Goal: Task Accomplishment & Management: Use online tool/utility

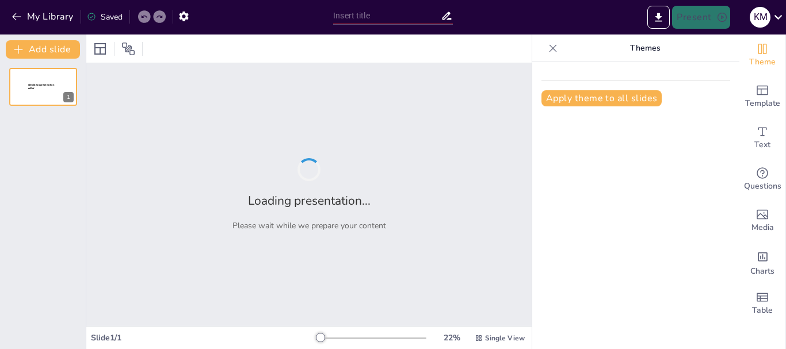
type input "Math Made Easy: Teacher Training for Paper Presentations"
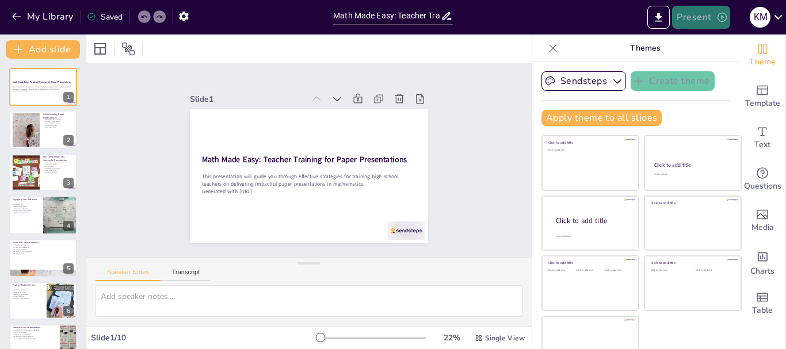
click at [705, 20] on button "Present" at bounding box center [701, 17] width 58 height 23
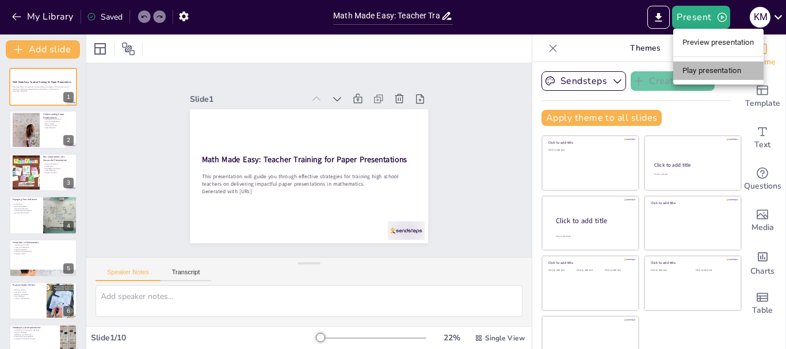
click at [702, 69] on li "Play presentation" at bounding box center [718, 71] width 90 height 18
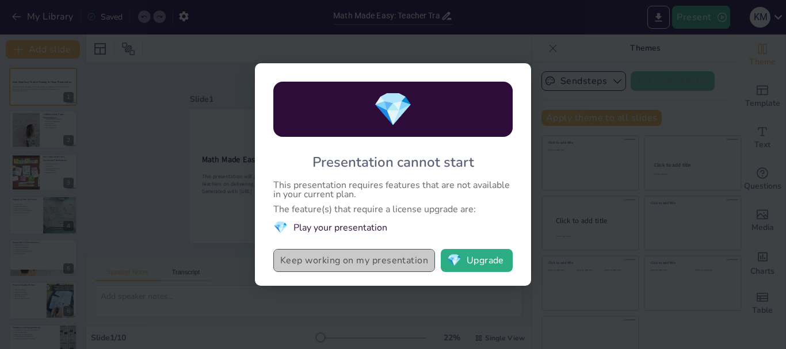
click at [373, 259] on button "Keep working on my presentation" at bounding box center [354, 260] width 162 height 23
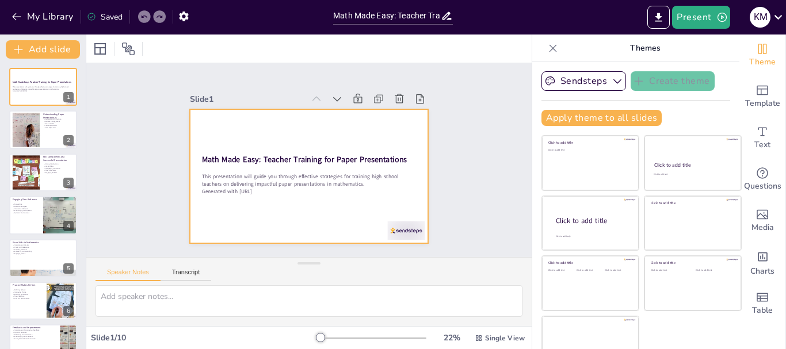
scroll to position [22, 0]
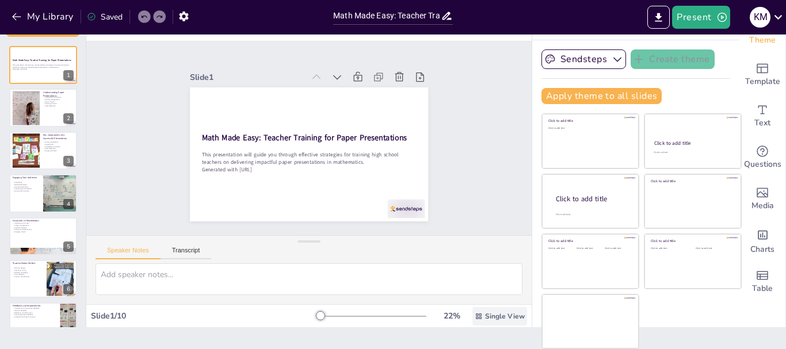
click at [485, 317] on span "Single View" at bounding box center [505, 316] width 40 height 9
click at [485, 314] on span "Single View" at bounding box center [505, 316] width 40 height 9
click at [49, 119] on div at bounding box center [43, 108] width 69 height 39
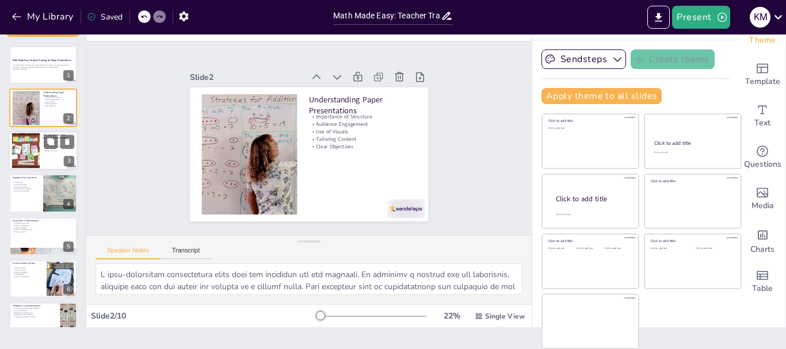
click at [29, 152] on div at bounding box center [25, 150] width 47 height 35
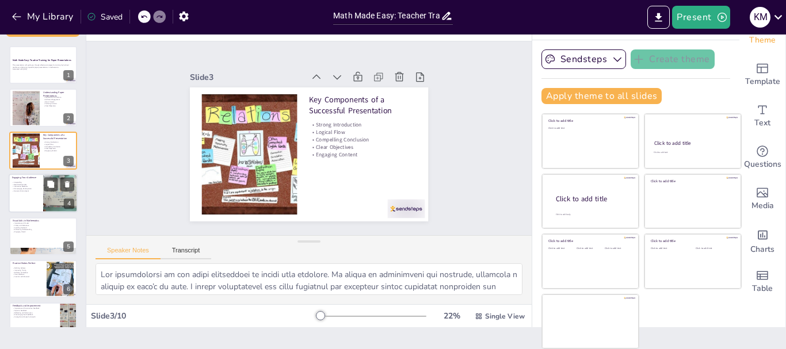
click at [26, 188] on p "Encouraging Participation" at bounding box center [26, 189] width 28 height 2
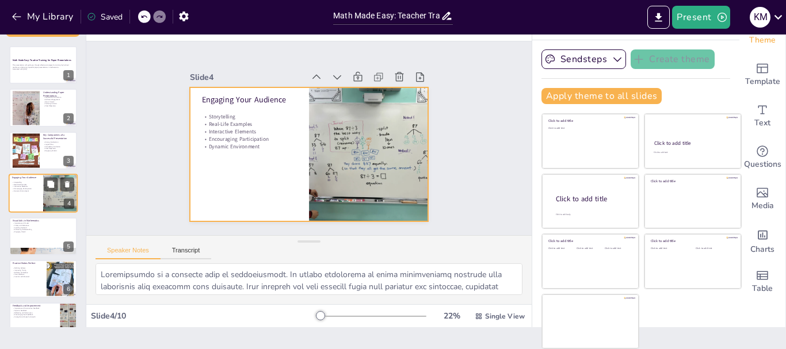
scroll to position [12, 0]
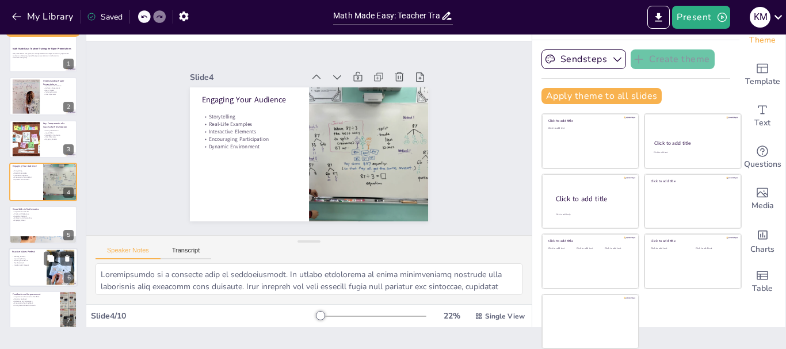
click at [33, 256] on p "Refining Delivery" at bounding box center [27, 256] width 31 height 2
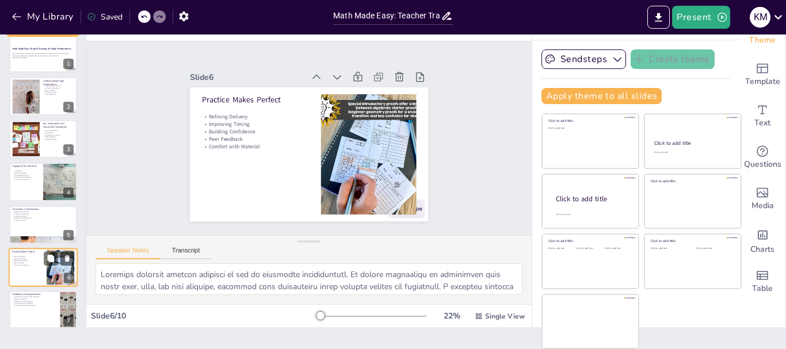
scroll to position [97, 0]
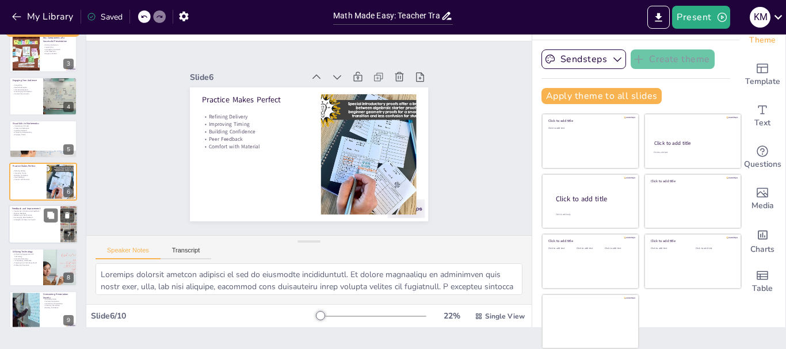
click at [44, 223] on div at bounding box center [43, 224] width 69 height 39
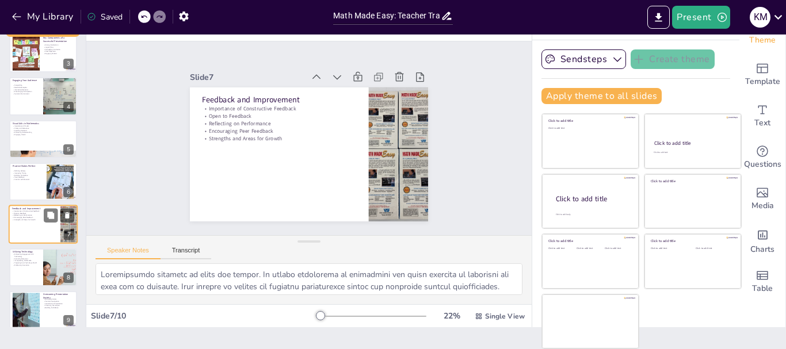
scroll to position [140, 0]
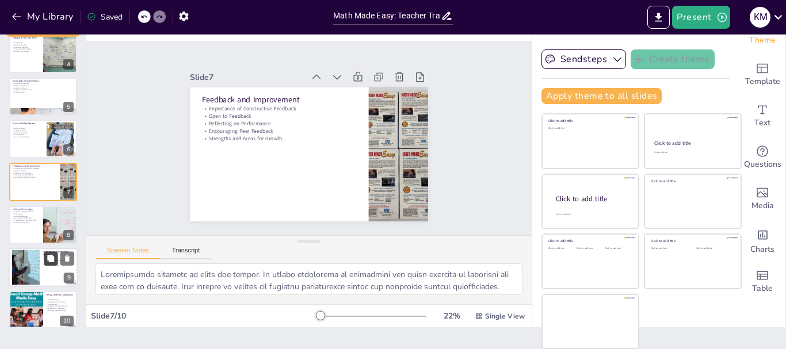
click at [44, 258] on button at bounding box center [51, 258] width 14 height 14
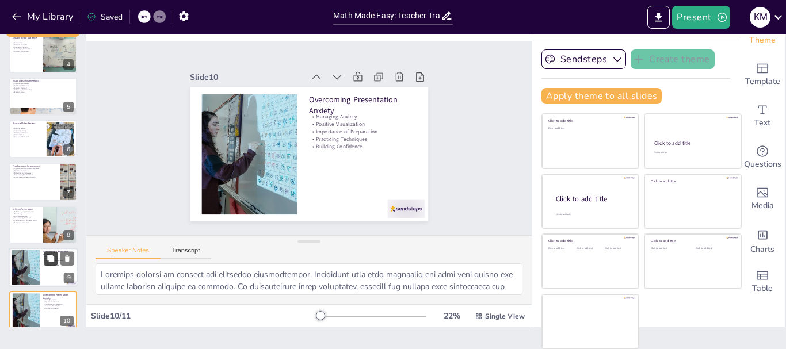
scroll to position [194, 0]
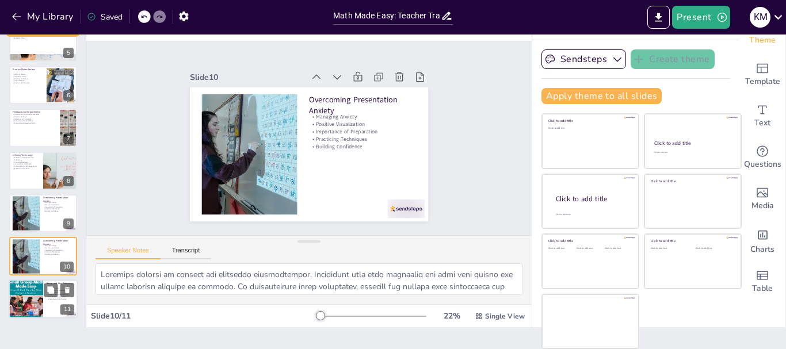
click at [37, 288] on div at bounding box center [25, 299] width 39 height 39
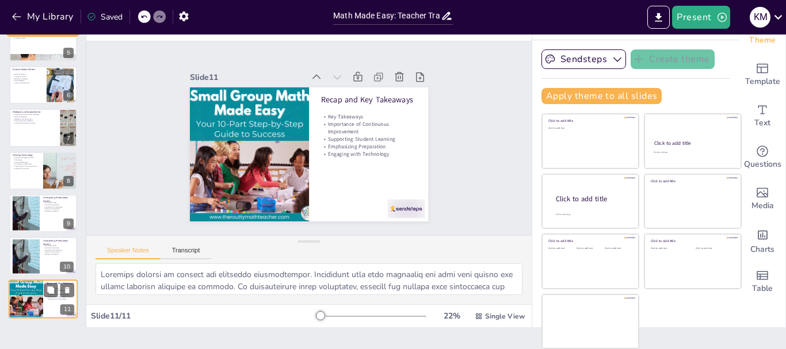
type textarea "Key takeaways summarize the core messages of the presentation. They serve as a …"
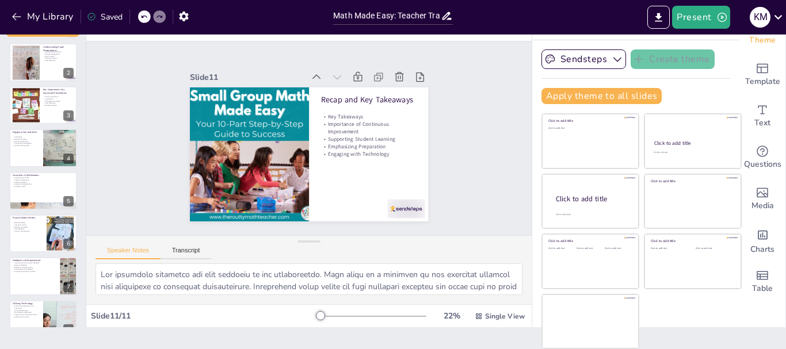
scroll to position [0, 0]
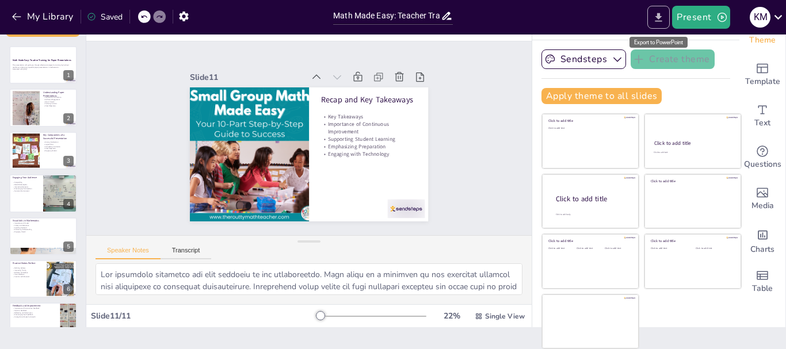
click at [658, 16] on icon "Export to PowerPoint" at bounding box center [658, 17] width 7 height 9
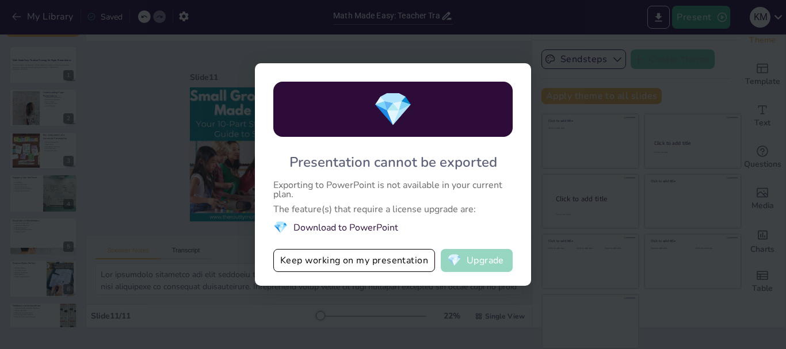
click at [465, 264] on button "💎 Upgrade" at bounding box center [477, 260] width 72 height 23
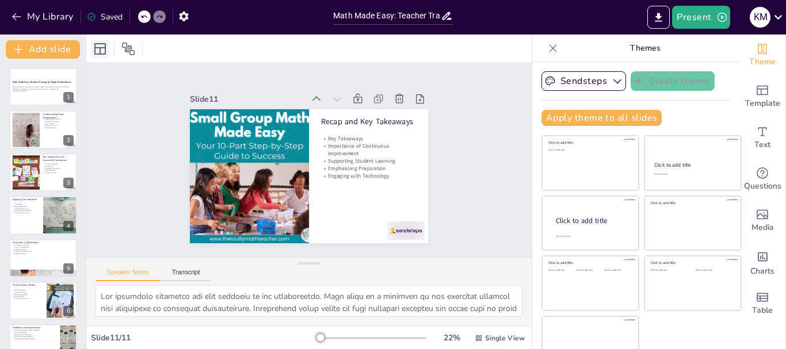
click at [100, 49] on icon at bounding box center [100, 49] width 12 height 12
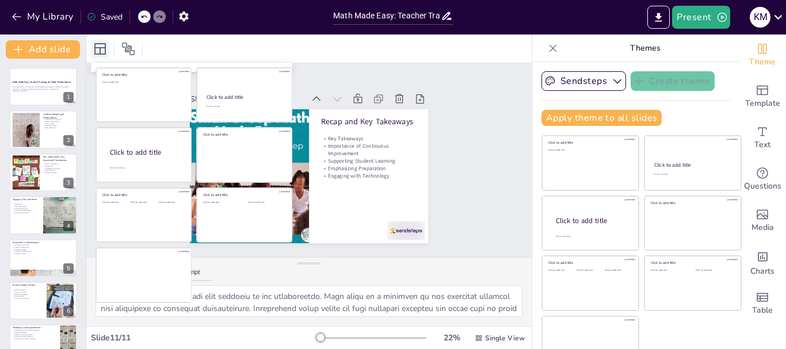
click at [100, 49] on icon at bounding box center [100, 49] width 12 height 12
click at [268, 40] on div at bounding box center [308, 49] width 445 height 28
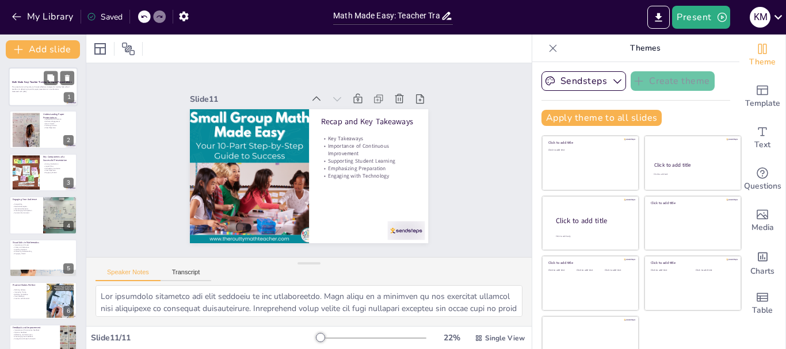
click at [34, 91] on p "Generated with [URL]" at bounding box center [43, 91] width 62 height 2
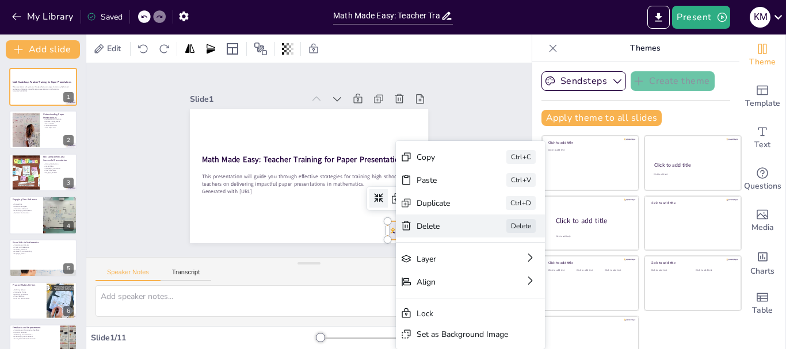
click at [482, 278] on div "[PERSON_NAME]" at bounding box center [556, 289] width 149 height 23
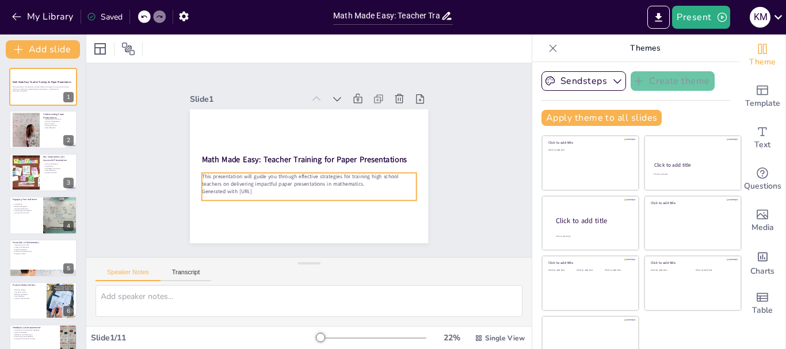
click at [209, 181] on p "This presentation will guide you through effective strategies for training high…" at bounding box center [309, 180] width 215 height 15
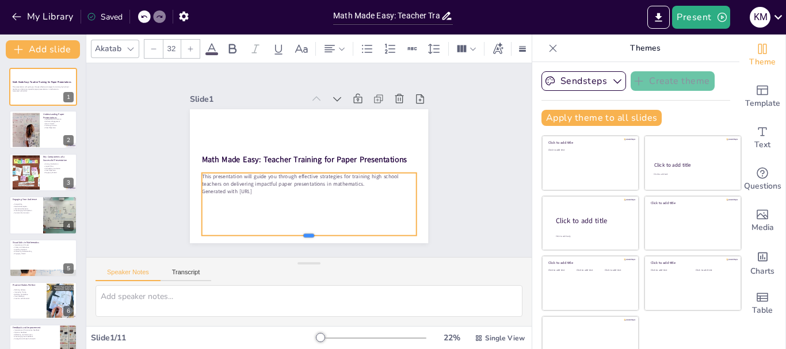
drag, startPoint x: 295, startPoint y: 197, endPoint x: 293, endPoint y: 232, distance: 35.2
click at [293, 236] on div at bounding box center [309, 240] width 215 height 9
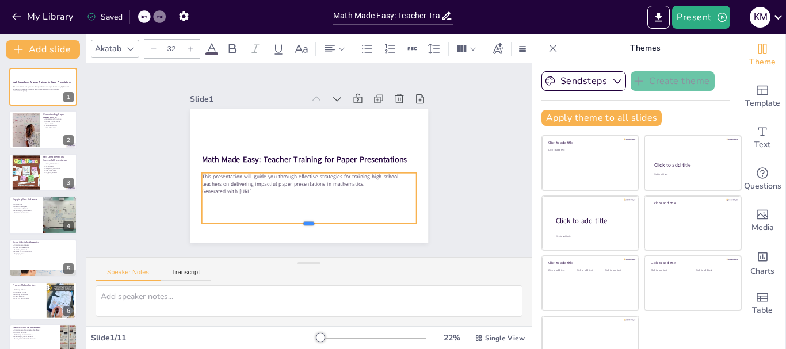
drag, startPoint x: 293, startPoint y: 232, endPoint x: 296, endPoint y: 220, distance: 12.6
click at [296, 224] on div at bounding box center [309, 228] width 215 height 9
click at [278, 200] on div "This presentation will guide you through effective strategies for training high…" at bounding box center [309, 198] width 215 height 51
click at [120, 144] on div "Slide 1 Math Made Easy: Teacher Training for Paper Presentations This presentat…" at bounding box center [308, 160] width 445 height 194
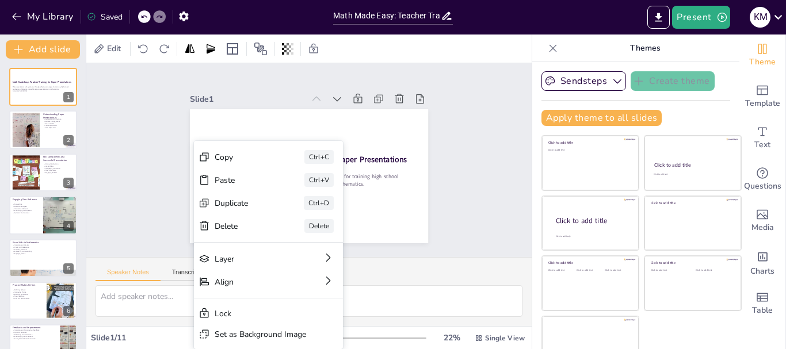
click at [144, 171] on div "Slide 1 Math Made Easy: Teacher Training for Paper Presentations This presentat…" at bounding box center [308, 160] width 445 height 194
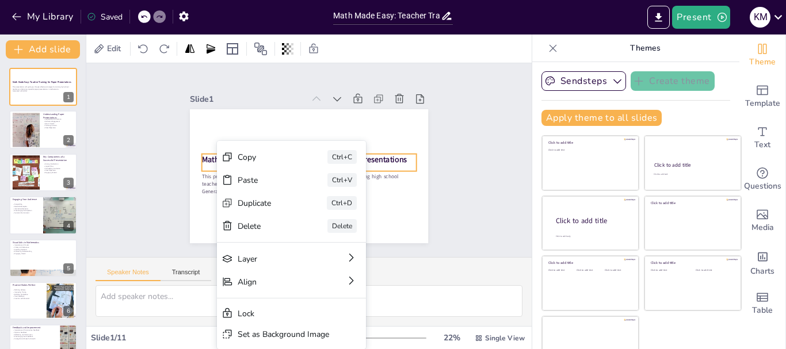
click at [281, 205] on div "Copy Ctrl+C" at bounding box center [355, 239] width 149 height 68
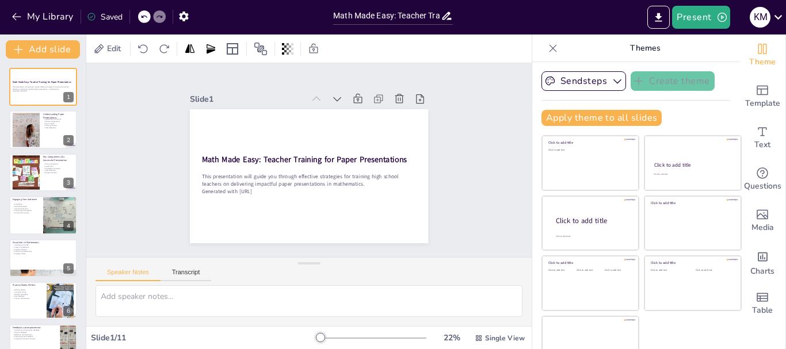
click at [479, 196] on div "Slide 1 Math Made Easy: Teacher Training for Paper Presentations This presentat…" at bounding box center [308, 160] width 445 height 194
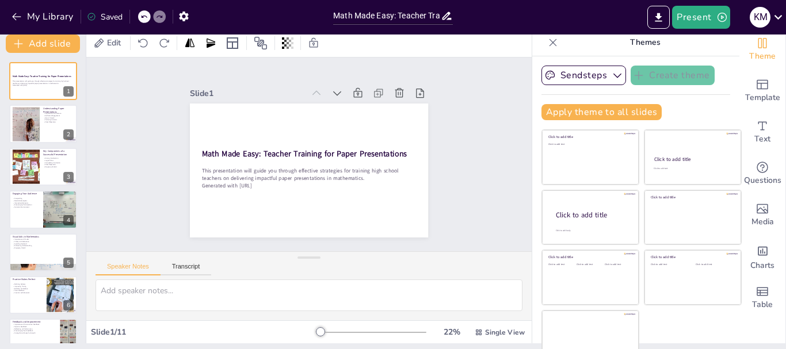
scroll to position [22, 0]
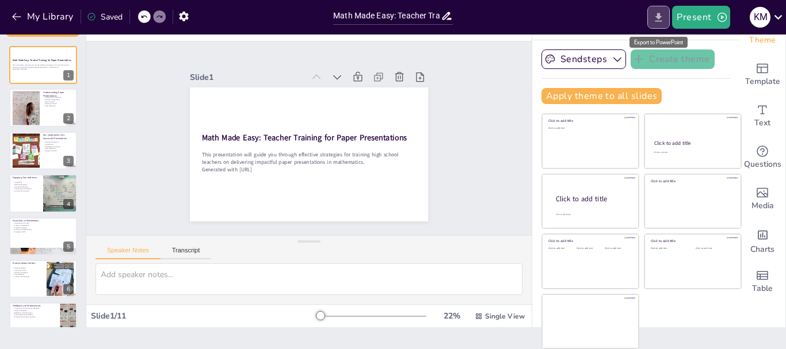
click at [655, 23] on icon "Export to PowerPoint" at bounding box center [658, 18] width 12 height 12
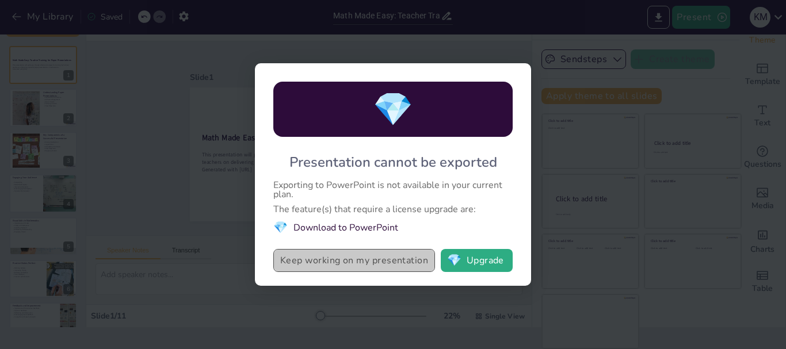
click at [338, 267] on button "Keep working on my presentation" at bounding box center [354, 260] width 162 height 23
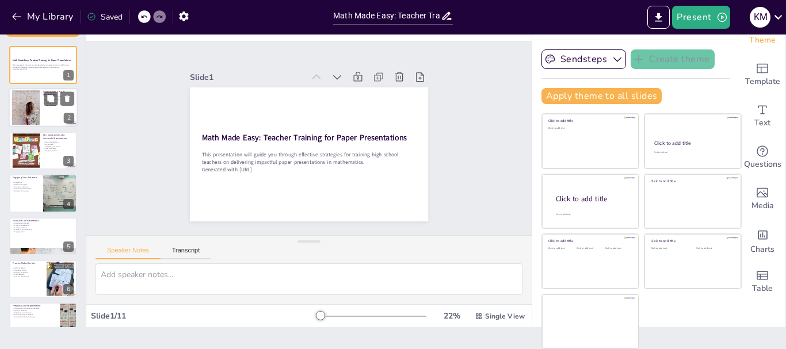
click at [49, 123] on div at bounding box center [43, 108] width 69 height 39
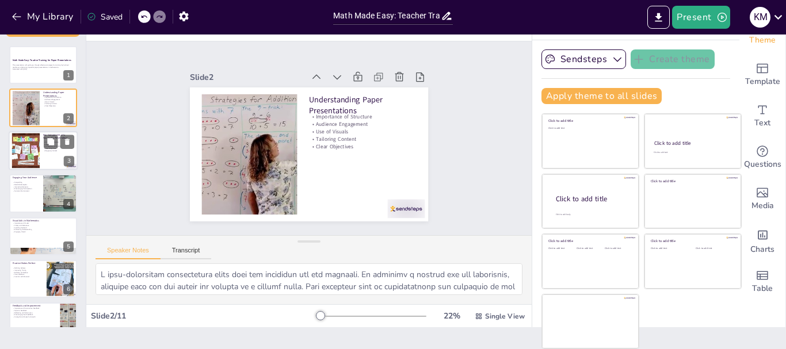
click at [43, 154] on div at bounding box center [43, 150] width 69 height 39
type textarea "Lor ipsumdolorsi am con adipi elitseddoei te incidi utla etdolore. Ma aliqua en…"
